Goal: Task Accomplishment & Management: Manage account settings

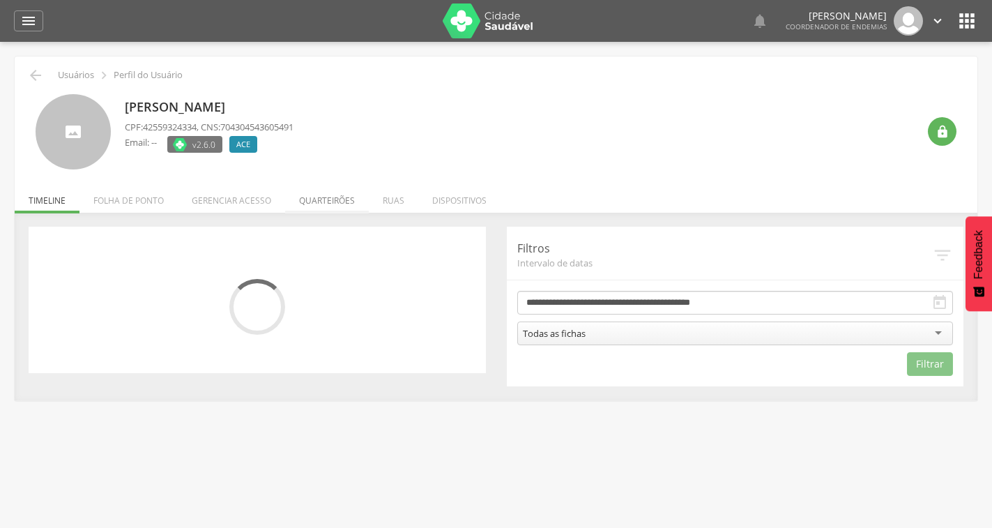
click at [342, 195] on li "Quarteirões" at bounding box center [327, 196] width 84 height 33
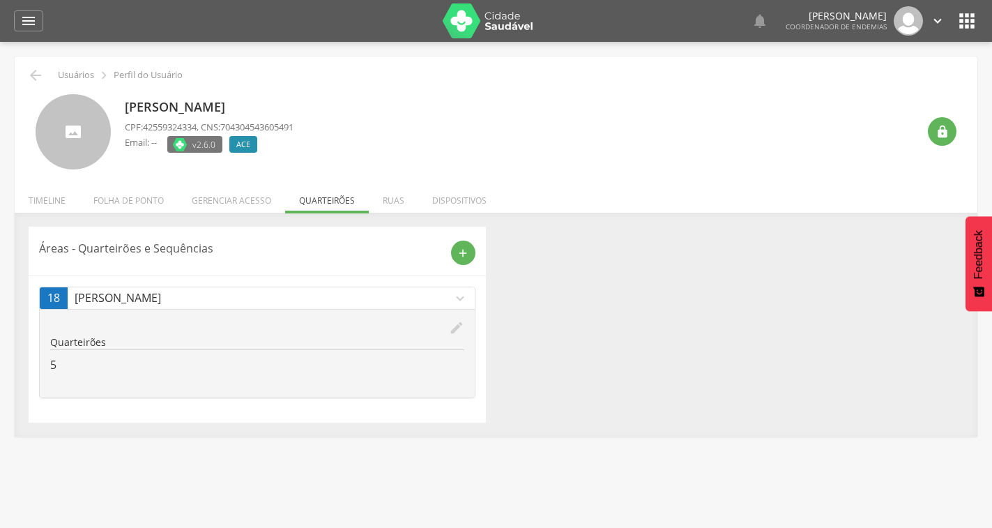
click at [454, 323] on icon "edit" at bounding box center [456, 327] width 15 height 15
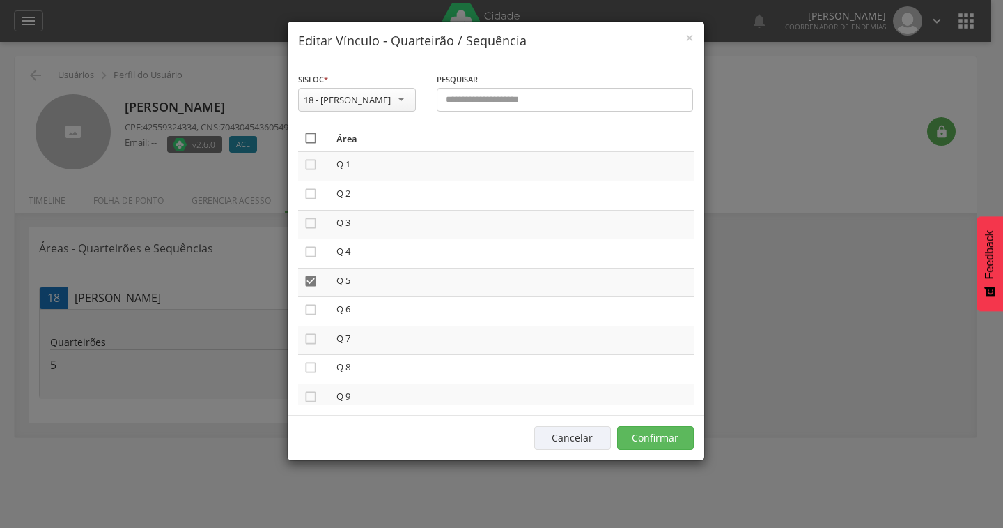
click at [307, 141] on icon "" at bounding box center [311, 138] width 14 height 14
click at [307, 141] on icon "" at bounding box center [311, 138] width 14 height 14
click at [664, 436] on button "Confirmar" at bounding box center [655, 438] width 77 height 24
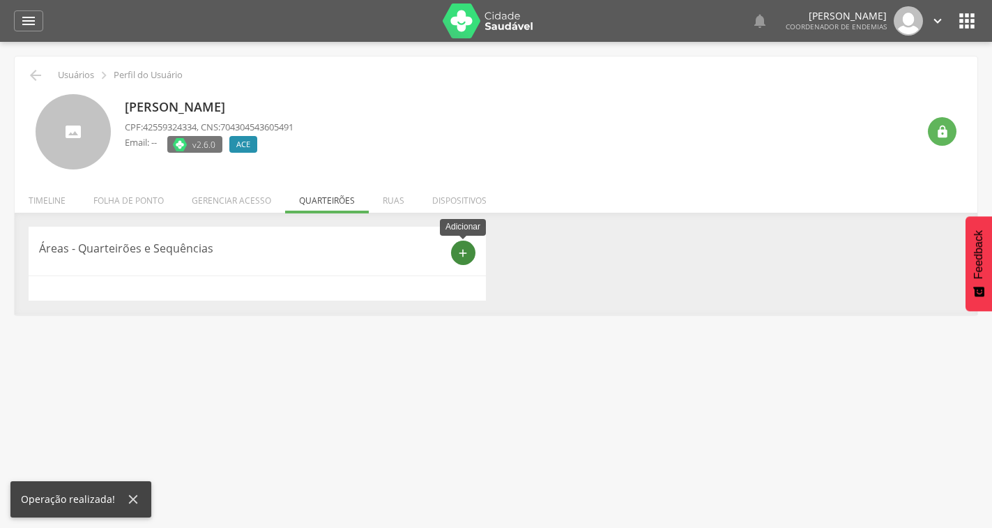
click at [456, 254] on div "add" at bounding box center [463, 252] width 24 height 24
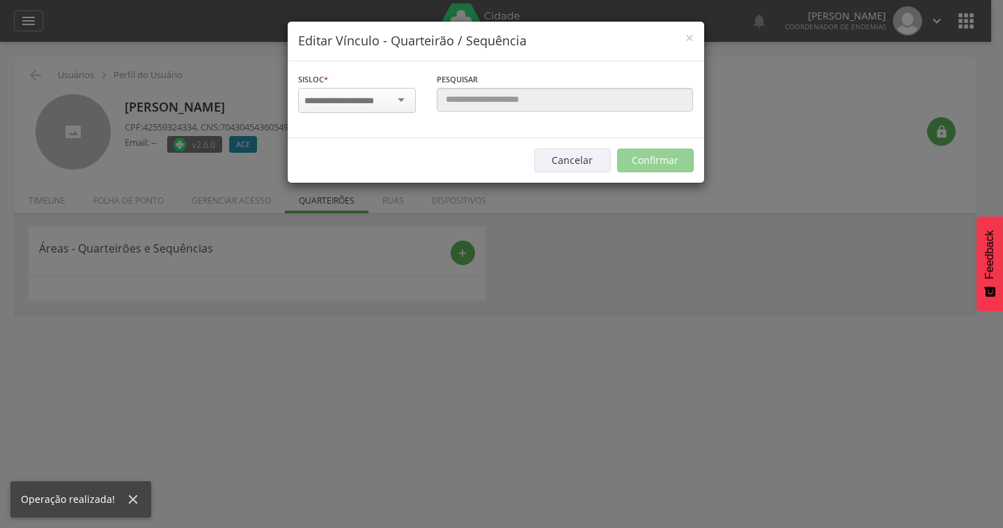
click at [396, 92] on div at bounding box center [357, 100] width 118 height 25
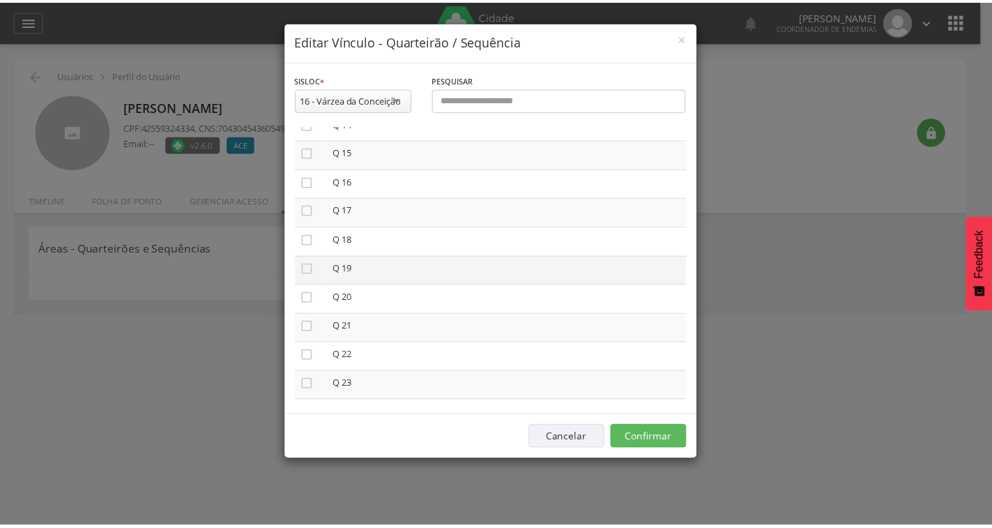
scroll to position [418, 0]
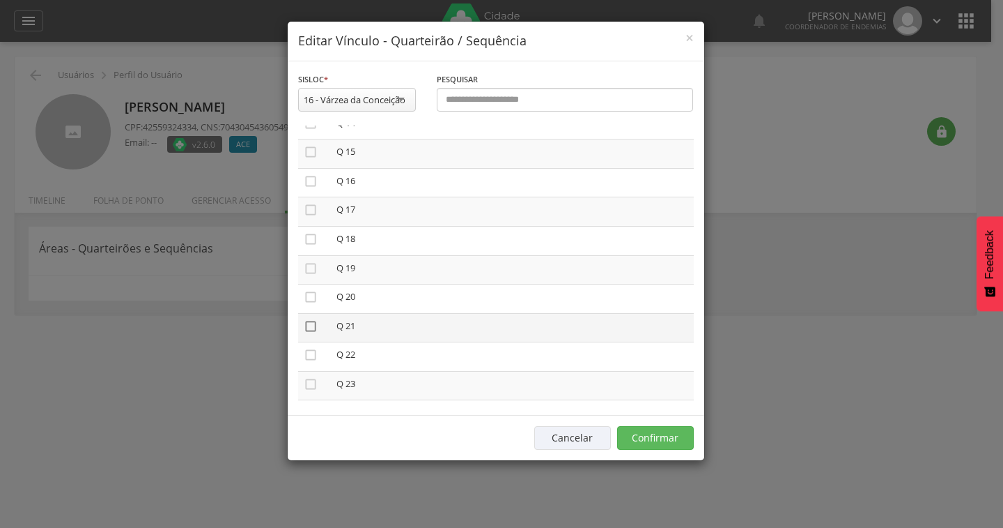
click at [309, 327] on icon "" at bounding box center [311, 326] width 14 height 14
click at [644, 444] on button "Confirmar" at bounding box center [655, 438] width 77 height 24
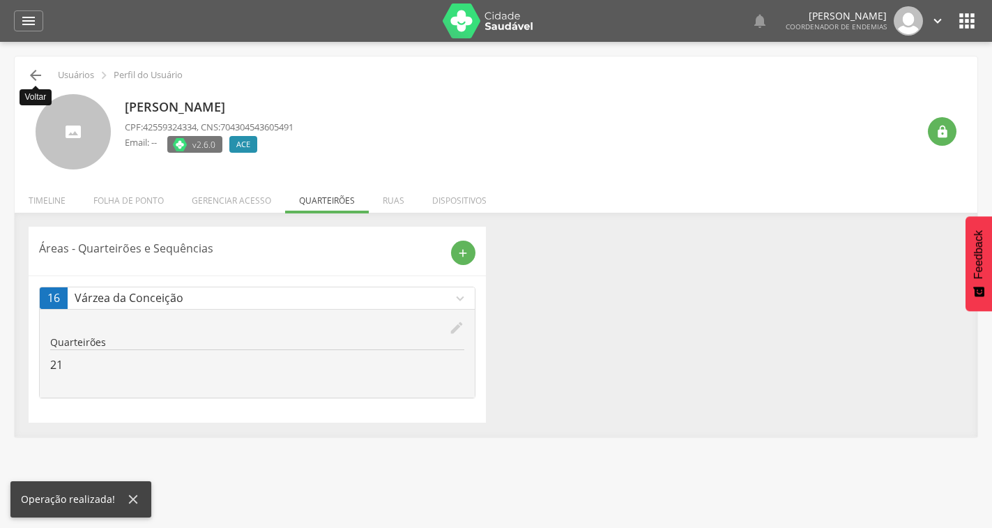
click at [32, 83] on icon "" at bounding box center [35, 75] width 17 height 17
